Goal: Navigation & Orientation: Find specific page/section

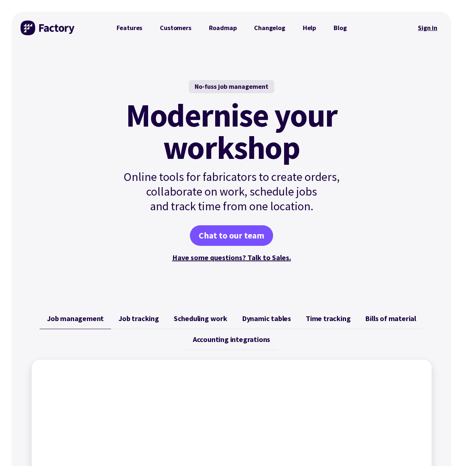
click at [431, 28] on link "Sign in" at bounding box center [428, 27] width 30 height 17
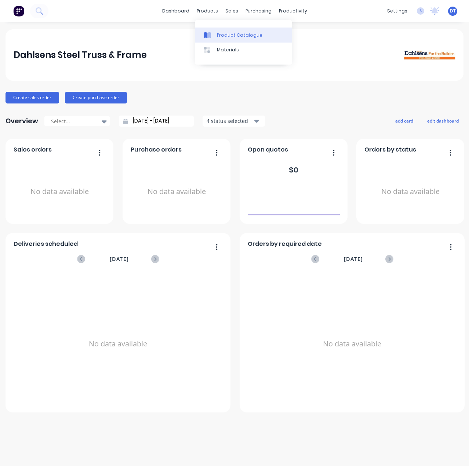
click at [216, 33] on link "Product Catalogue" at bounding box center [243, 35] width 97 height 15
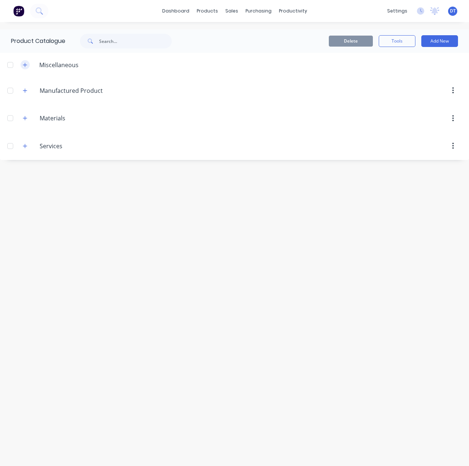
click at [25, 63] on icon "button" at bounding box center [25, 65] width 4 height 4
click at [25, 63] on icon "button" at bounding box center [25, 64] width 4 height 5
click at [23, 92] on icon "button" at bounding box center [25, 90] width 4 height 5
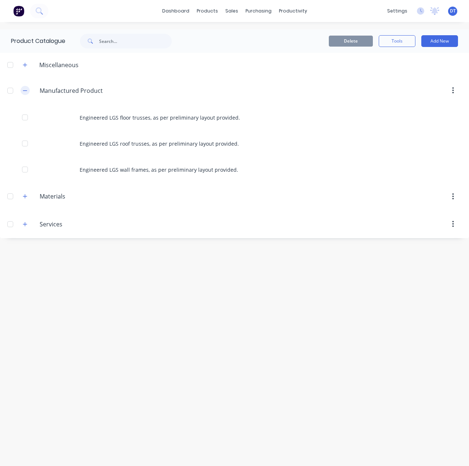
click at [23, 92] on icon "button" at bounding box center [25, 90] width 4 height 5
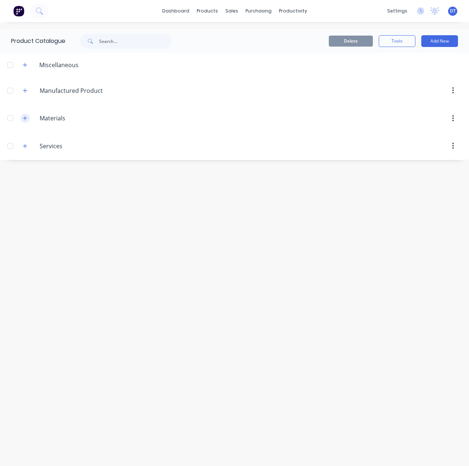
click at [26, 119] on icon "button" at bounding box center [25, 118] width 4 height 5
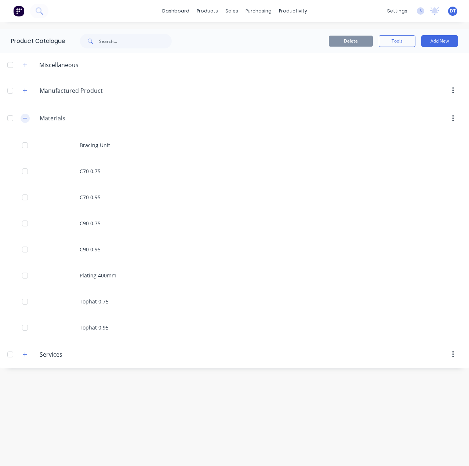
click at [26, 119] on icon "button" at bounding box center [25, 118] width 4 height 5
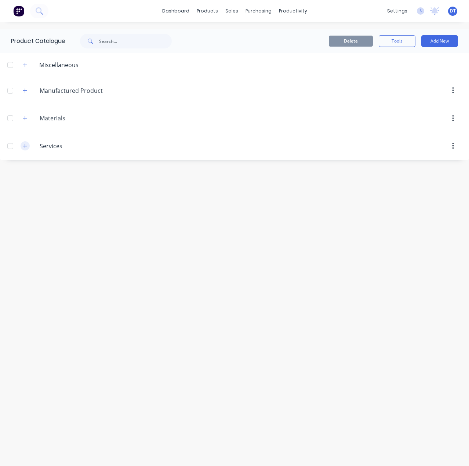
click at [23, 146] on icon "button" at bounding box center [25, 146] width 4 height 4
click at [26, 147] on icon "button" at bounding box center [25, 145] width 4 height 5
click at [28, 90] on button "button" at bounding box center [25, 90] width 9 height 9
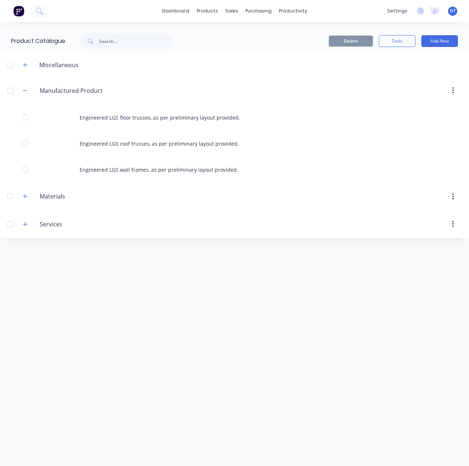
click at [453, 92] on icon "button" at bounding box center [453, 91] width 2 height 8
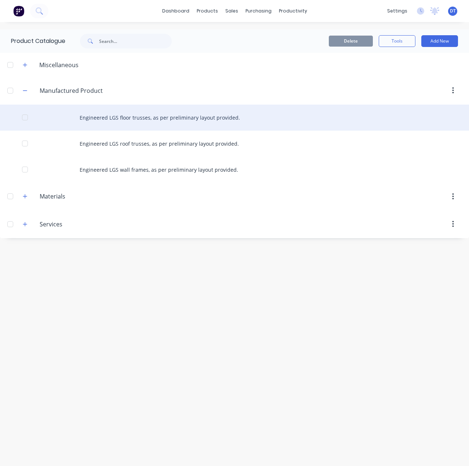
click at [204, 113] on div "Engineered LGS floor trusses, as per preliminary layout provided." at bounding box center [234, 118] width 469 height 26
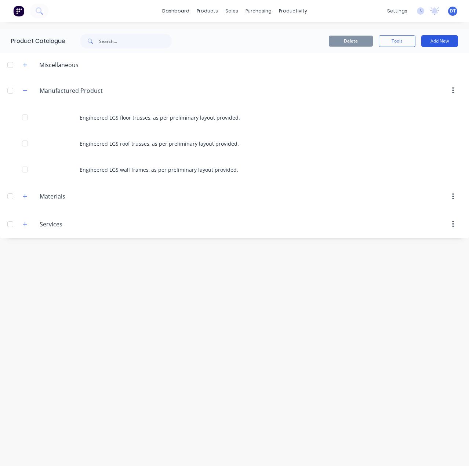
click at [445, 39] on button "Add New" at bounding box center [439, 41] width 37 height 12
click at [415, 57] on div "Category" at bounding box center [423, 60] width 56 height 11
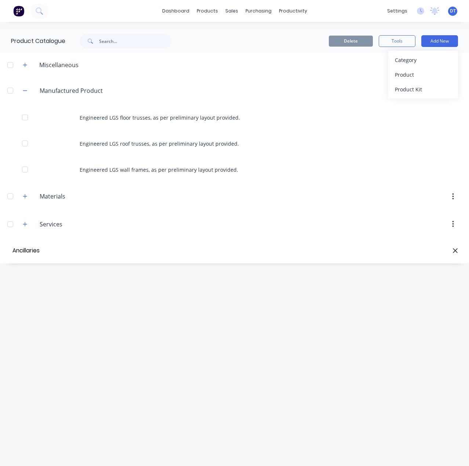
type input "Ancillaries"
click at [76, 354] on div "Product Catalogue Delete Tools Add New Miscellaneous Manufactured.Product Manuf…" at bounding box center [234, 243] width 469 height 429
click at [221, 350] on div "Product Catalogue Delete Tools Add New Miscellaneous Manufactured.Product Manuf…" at bounding box center [234, 243] width 469 height 429
click at [59, 248] on input "Ancillaries" at bounding box center [52, 250] width 83 height 11
drag, startPoint x: 387, startPoint y: 293, endPoint x: 442, endPoint y: 255, distance: 66.9
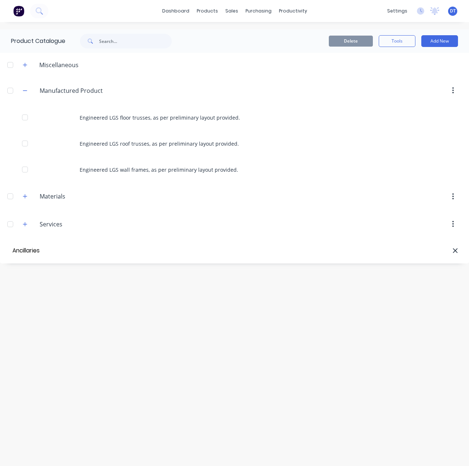
click at [389, 291] on div "Product Catalogue Delete Tools Add New Miscellaneous Manufactured.Product Manuf…" at bounding box center [234, 243] width 469 height 429
click at [122, 252] on div at bounding box center [276, 250] width 364 height 7
click at [131, 291] on div "Product Catalogue Delete Tools Add New Miscellaneous Manufactured.Product Manuf…" at bounding box center [234, 243] width 469 height 429
click at [27, 91] on icon "button" at bounding box center [25, 90] width 4 height 5
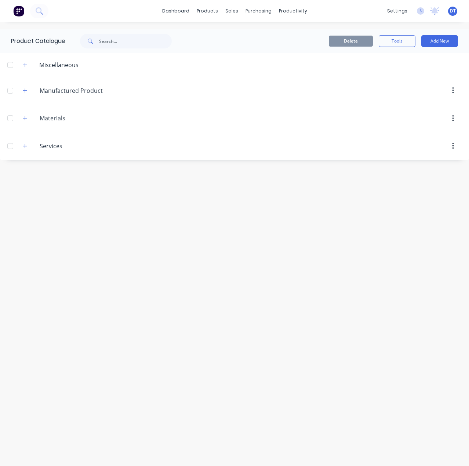
drag, startPoint x: 107, startPoint y: 263, endPoint x: 114, endPoint y: 246, distance: 17.9
click at [108, 261] on div "Product Catalogue Delete Tools Add New Miscellaneous Manufactured.Product Manuf…" at bounding box center [234, 243] width 469 height 429
click at [450, 41] on button "Add New" at bounding box center [439, 41] width 37 height 12
click at [417, 59] on div "Category" at bounding box center [423, 60] width 56 height 11
type input "Ancillaries"
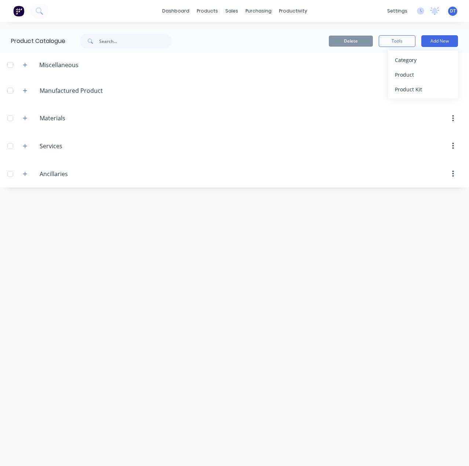
click at [232, 304] on div "Product Catalogue Delete Tools Add New Category Product Product Kit Miscellaneo…" at bounding box center [234, 243] width 469 height 429
click at [23, 171] on icon "button" at bounding box center [25, 173] width 4 height 5
click at [26, 172] on icon "button" at bounding box center [25, 173] width 4 height 5
click at [25, 174] on icon "button" at bounding box center [25, 174] width 4 height 4
click at [67, 244] on div "Product Catalogue Delete Tools Add New Miscellaneous Manufactured.Product Manuf…" at bounding box center [234, 243] width 469 height 429
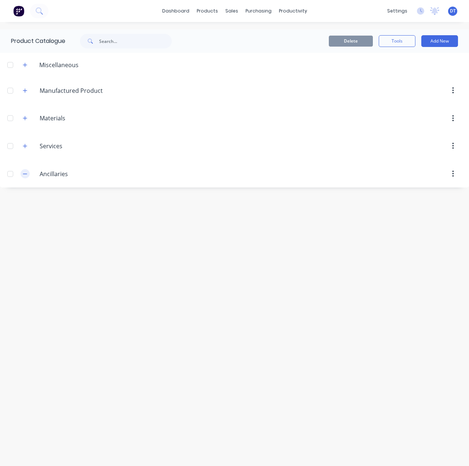
click at [26, 176] on icon "button" at bounding box center [25, 173] width 4 height 5
click at [25, 93] on icon "button" at bounding box center [25, 90] width 4 height 5
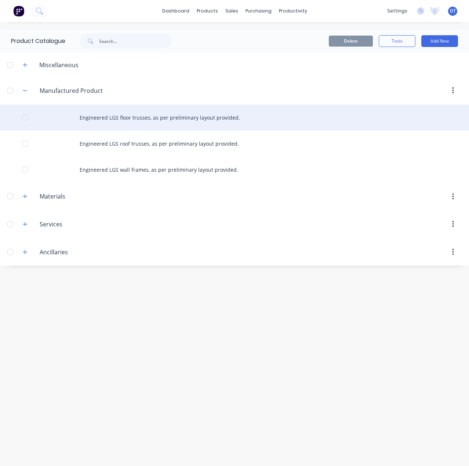
click at [126, 114] on div "Engineered LGS floor trusses, as per preliminary layout provided." at bounding box center [234, 118] width 469 height 26
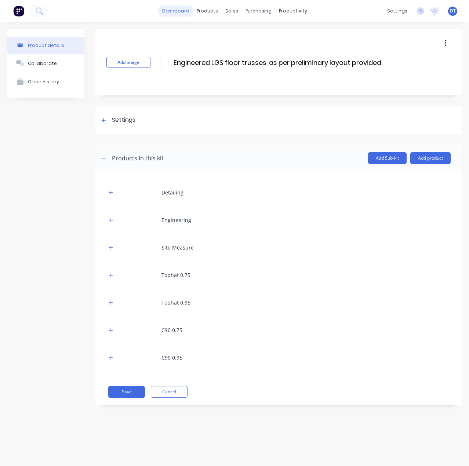
click at [183, 12] on link "dashboard" at bounding box center [175, 11] width 34 height 11
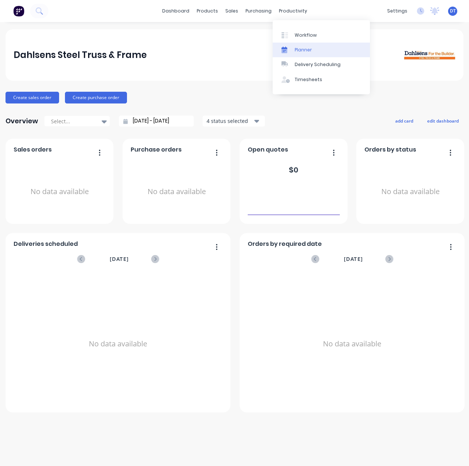
click at [293, 48] on link "Planner" at bounding box center [320, 50] width 97 height 15
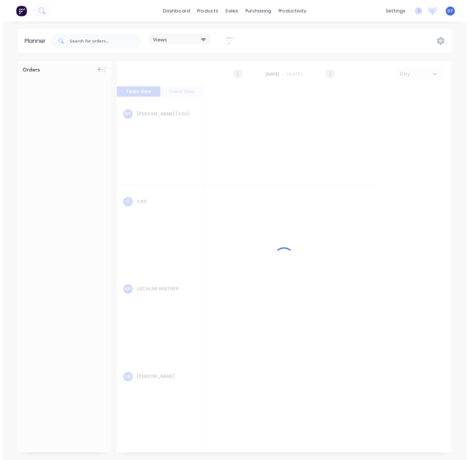
scroll to position [0, 1761]
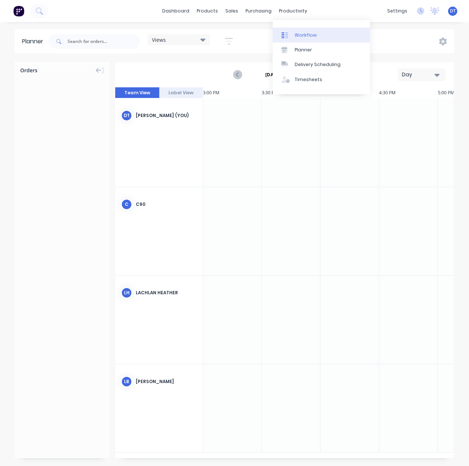
click at [295, 32] on div "Workflow" at bounding box center [305, 35] width 22 height 7
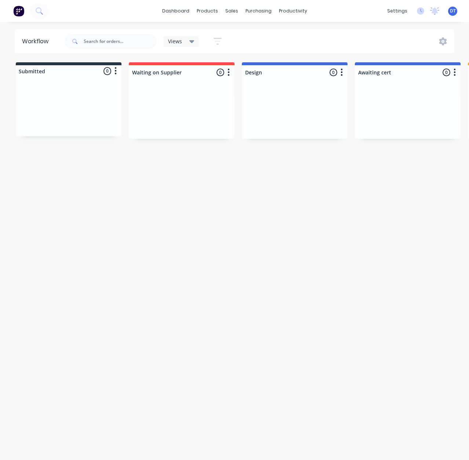
click at [254, 267] on div "Workflow Views Save new view None (Default) edit Show/Hide statuses Show line i…" at bounding box center [234, 237] width 469 height 416
